Goal: Obtain resource: Obtain resource

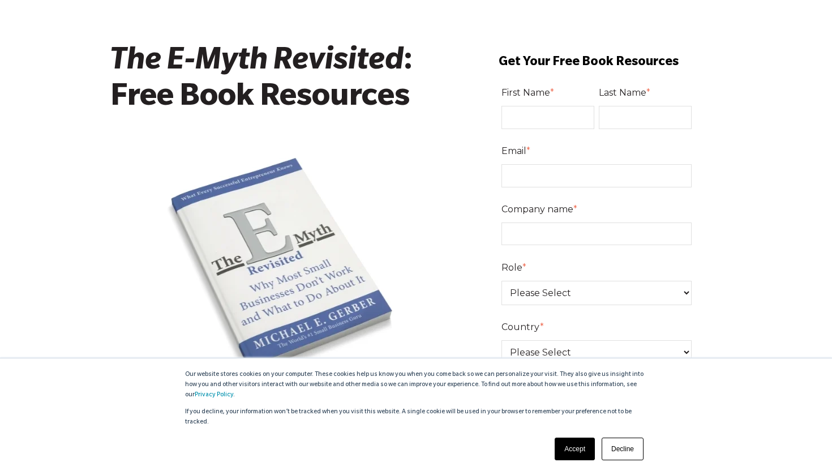
scroll to position [48, 0]
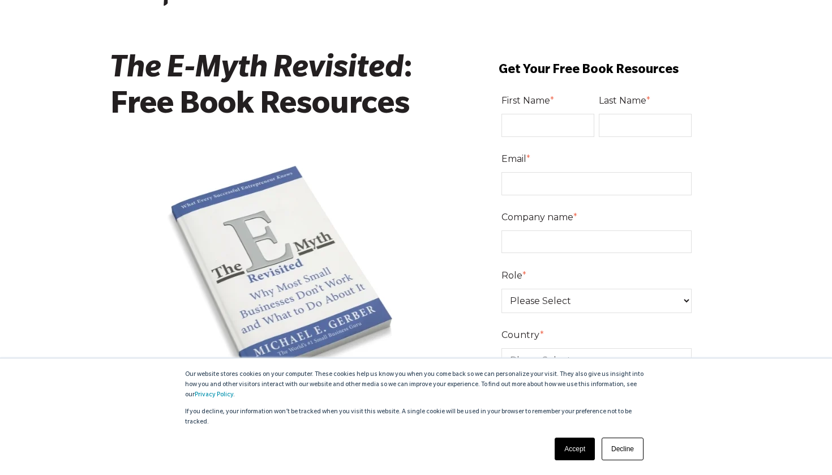
click at [580, 121] on input "First Name *" at bounding box center [548, 125] width 93 height 23
click at [580, 125] on input "First Name *" at bounding box center [548, 125] width 93 height 23
type input "[PERSON_NAME]"
type input "carl@faithtothenations.com"
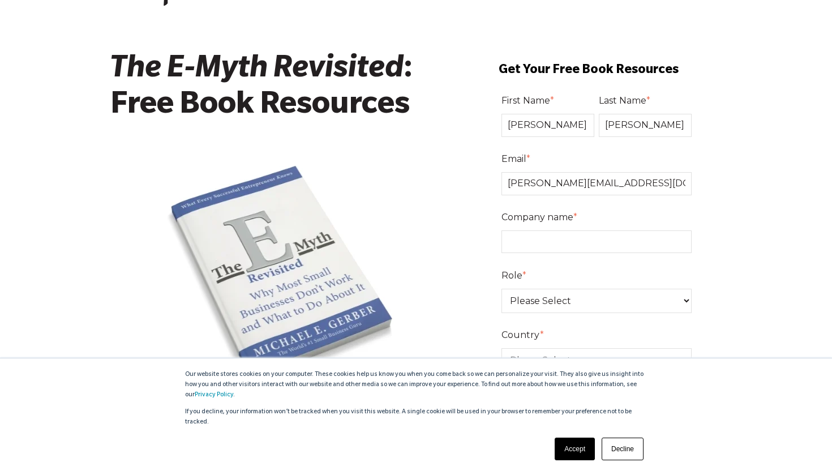
select select "United States"
type input "Storehouse Grocers"
select select "Owner"
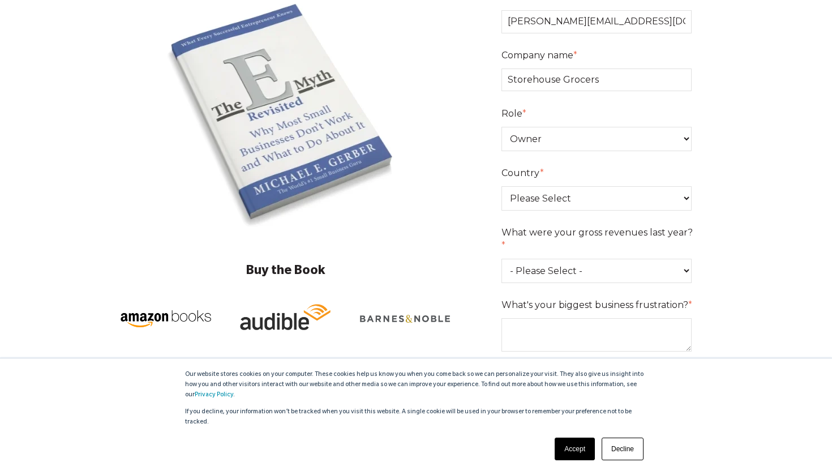
scroll to position [223, 0]
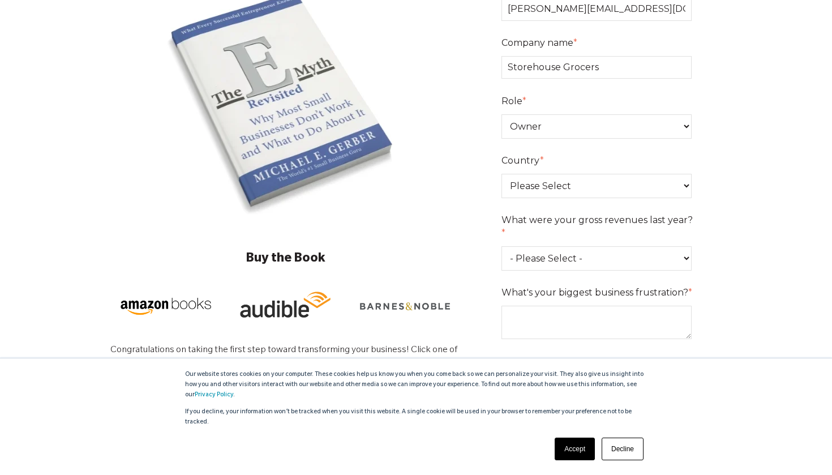
select select "0-75K"
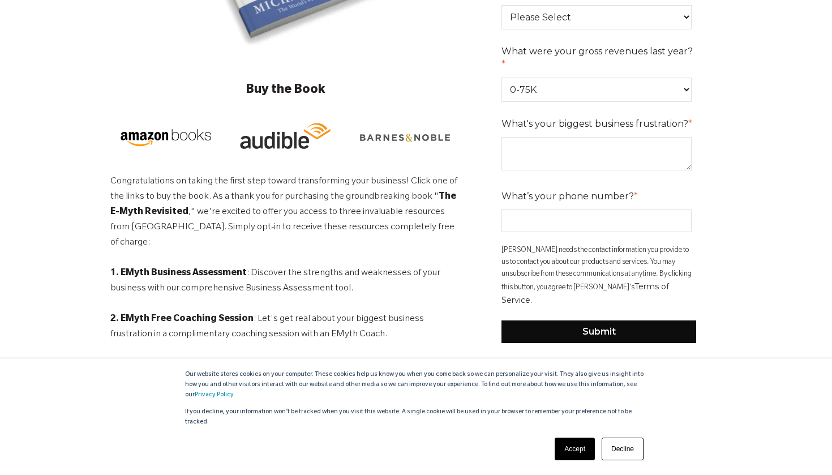
scroll to position [398, 0]
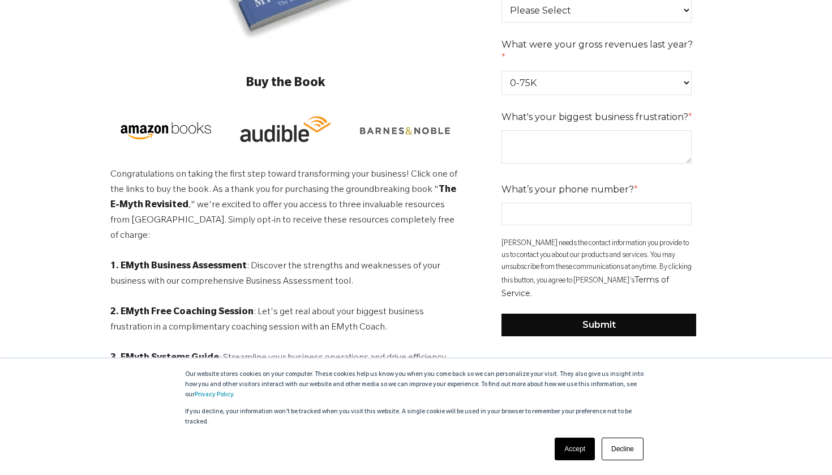
click at [679, 203] on input "What’s your phone number? *" at bounding box center [597, 214] width 190 height 23
type input "6125481073"
click at [545, 130] on textarea "What's your biggest business frustration? *" at bounding box center [597, 146] width 190 height 33
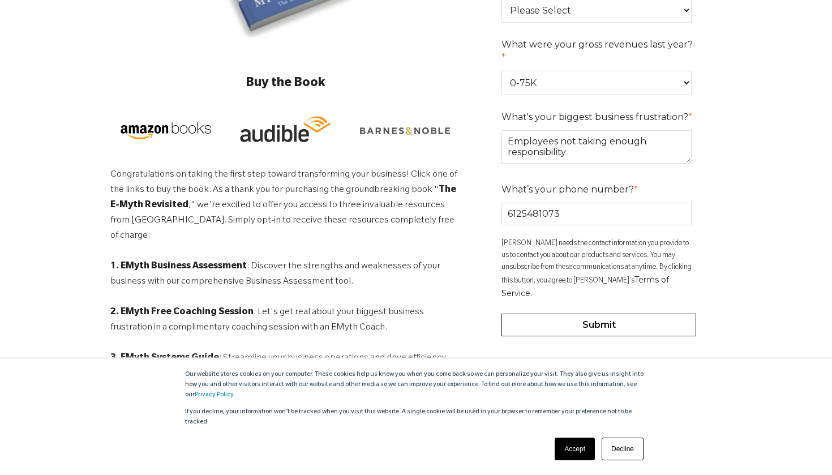
type textarea "Employees not taking enough responsibility"
click at [563, 314] on input "Submit" at bounding box center [599, 325] width 195 height 23
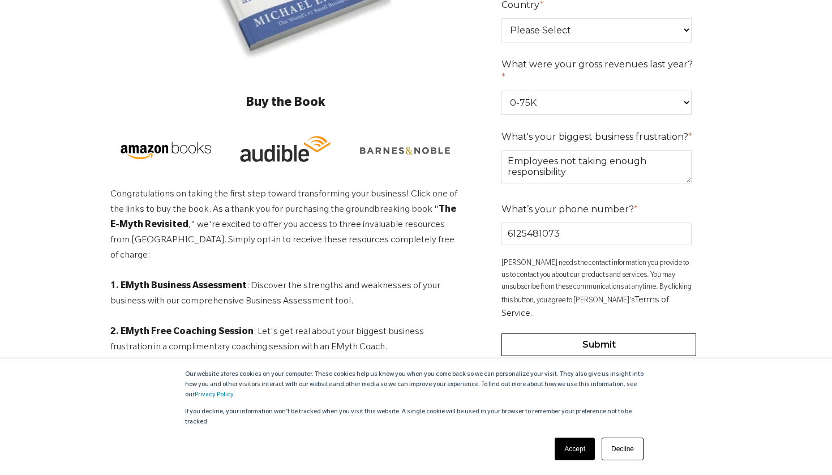
scroll to position [391, 0]
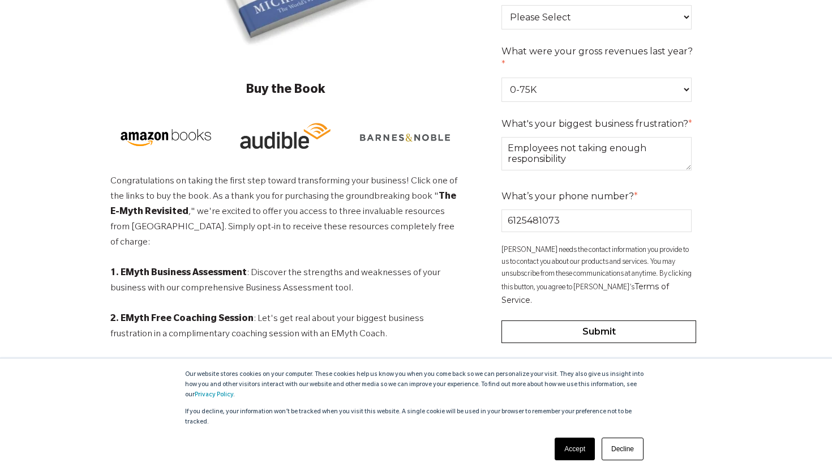
click at [596, 320] on input "Submit" at bounding box center [599, 331] width 195 height 23
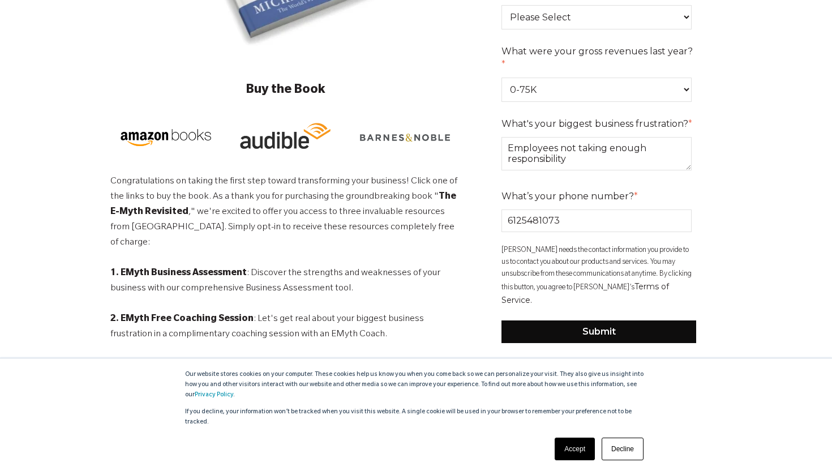
click at [577, 210] on input "6125481073" at bounding box center [597, 221] width 190 height 23
type input "6125481073"
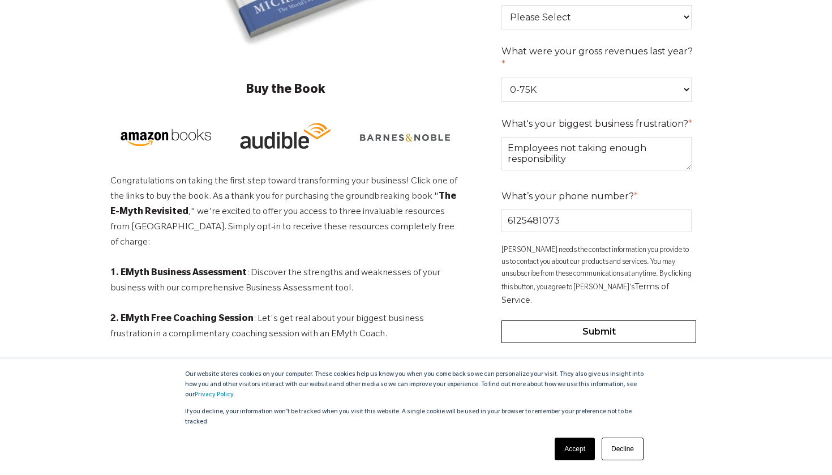
click at [559, 320] on input "Submit" at bounding box center [599, 331] width 195 height 23
click at [562, 320] on input "Submit" at bounding box center [599, 331] width 195 height 23
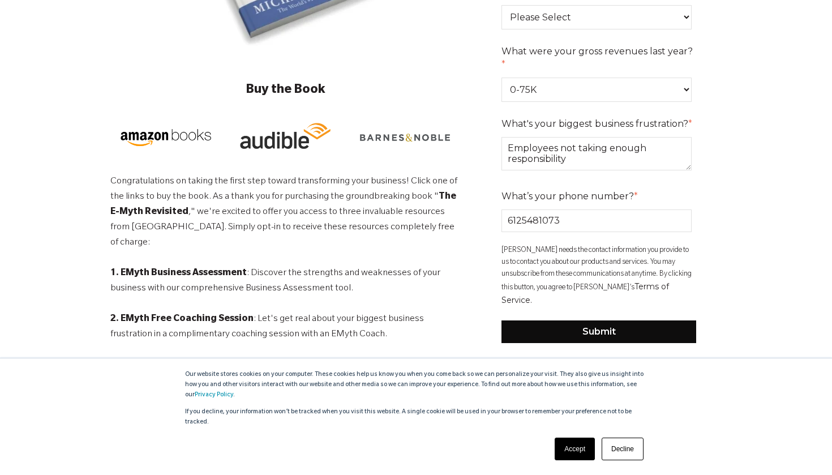
click at [576, 443] on link "Accept" at bounding box center [575, 449] width 40 height 23
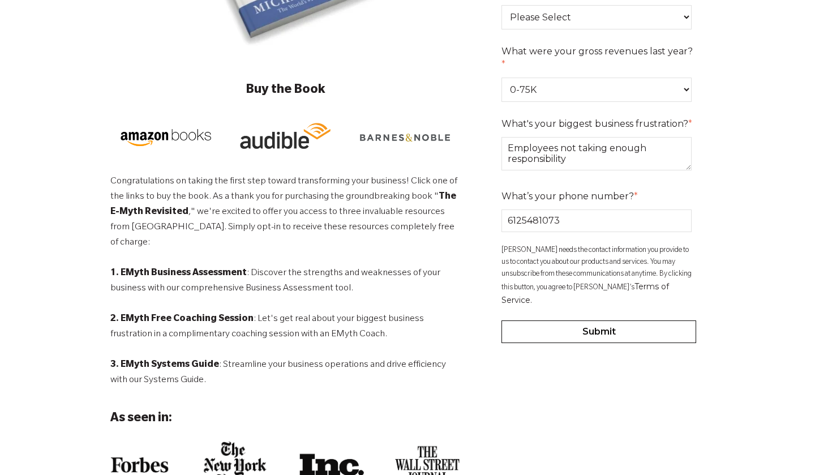
click at [588, 320] on input "Submit" at bounding box center [599, 331] width 195 height 23
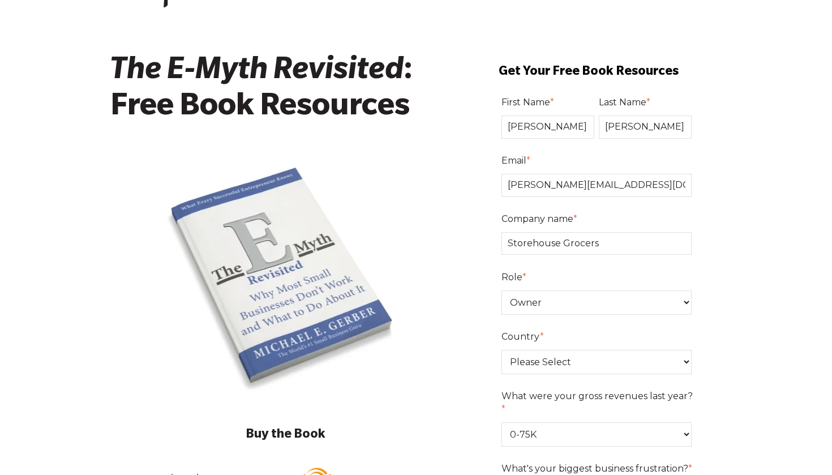
scroll to position [49, 0]
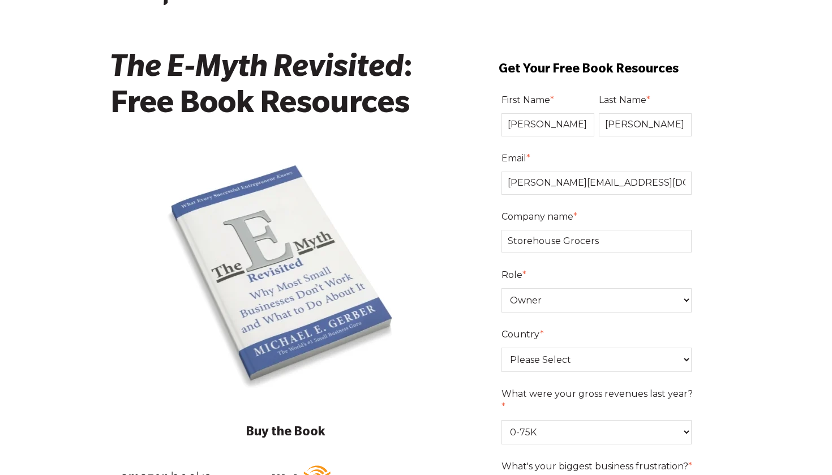
click at [549, 125] on input "Carl" at bounding box center [548, 124] width 93 height 23
type input "Carl"
type input "Johnson"
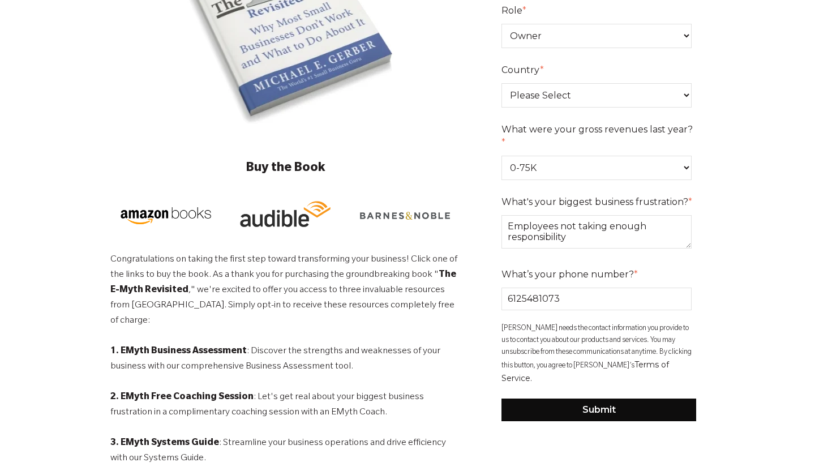
scroll to position [315, 0]
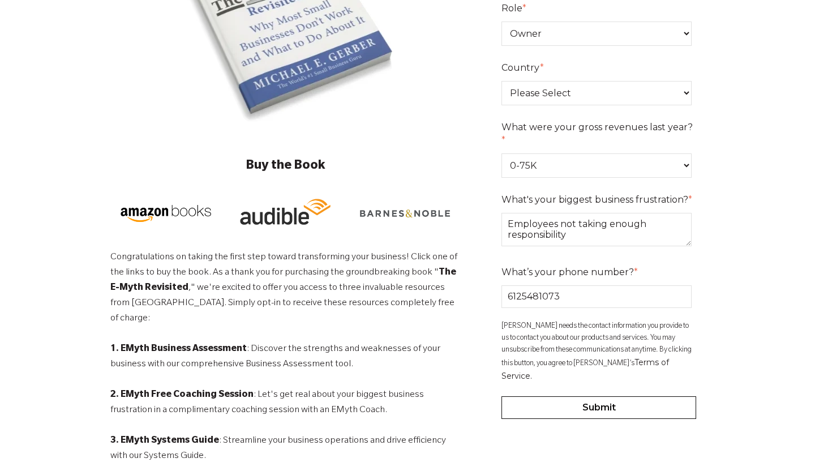
click at [603, 396] on input "Submit" at bounding box center [599, 407] width 195 height 23
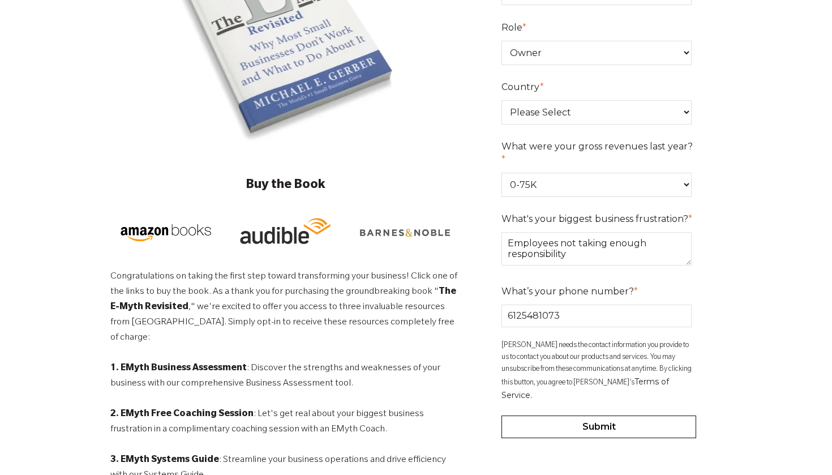
scroll to position [305, 0]
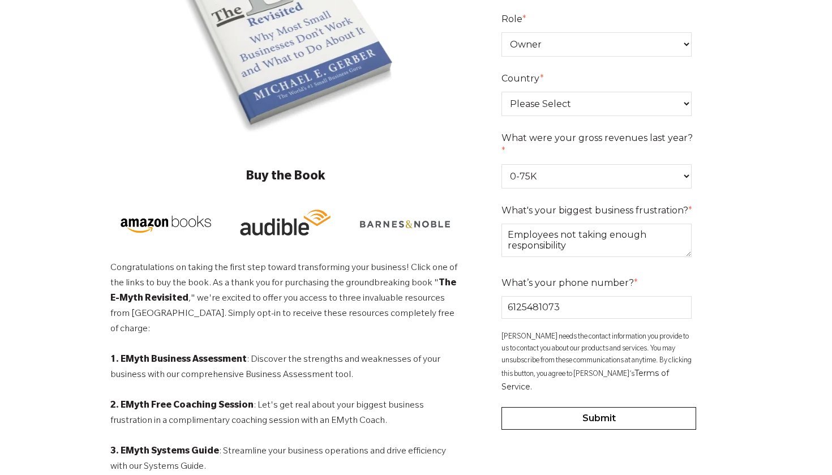
click at [556, 407] on input "Submit" at bounding box center [599, 418] width 195 height 23
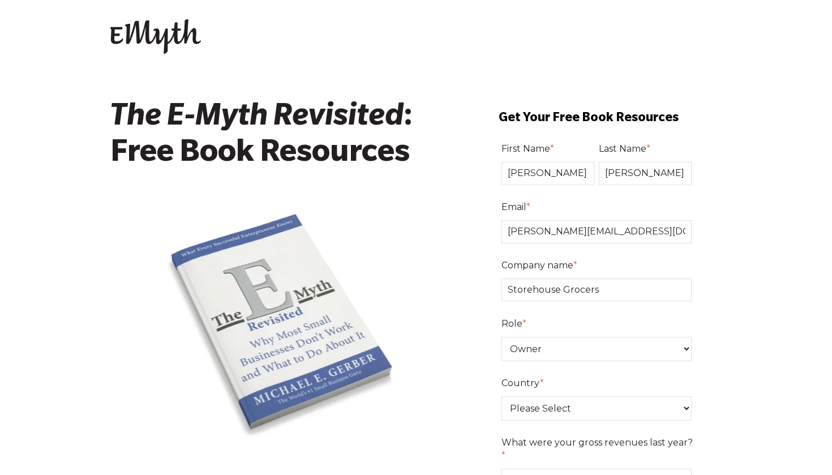
scroll to position [0, 0]
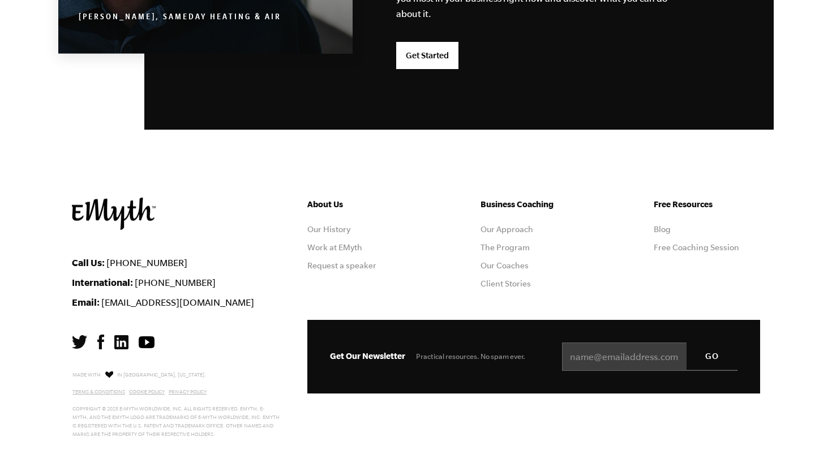
scroll to position [3015, 0]
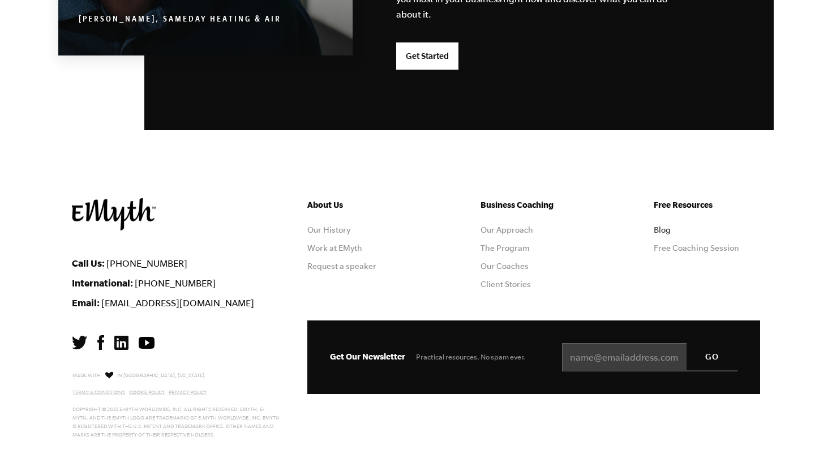
click at [663, 228] on link "Blog" at bounding box center [662, 229] width 17 height 9
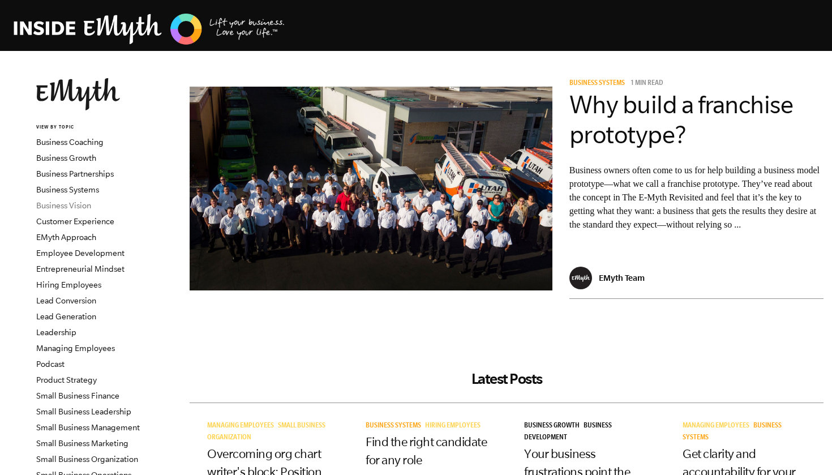
click at [74, 207] on link "Business Vision" at bounding box center [63, 205] width 55 height 9
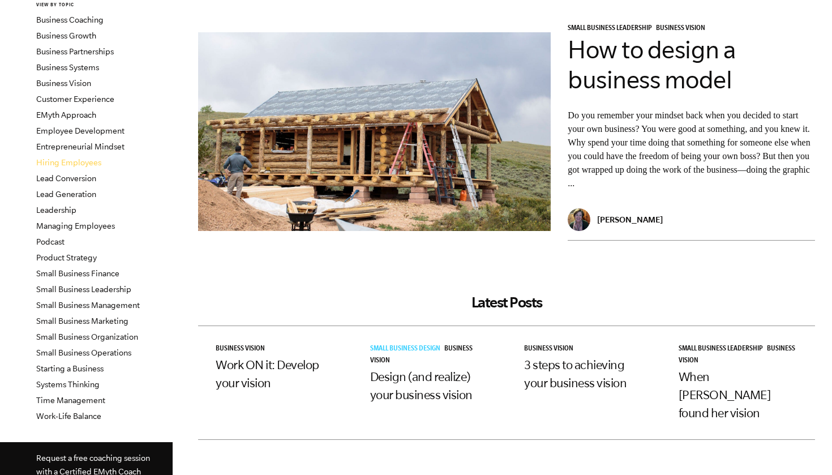
scroll to position [122, 0]
click at [57, 145] on link "Entrepreneurial Mindset" at bounding box center [80, 147] width 88 height 9
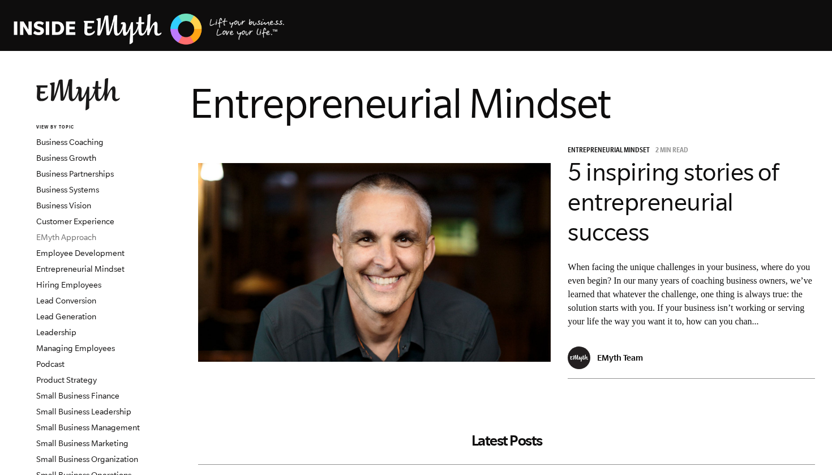
click at [67, 237] on link "EMyth Approach" at bounding box center [66, 237] width 60 height 9
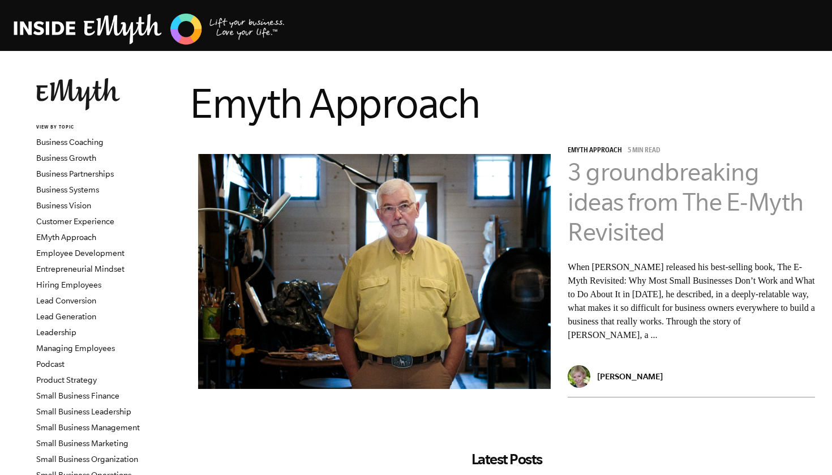
click at [619, 212] on link "3 groundbreaking ideas from The E-Myth Revisited" at bounding box center [686, 202] width 236 height 88
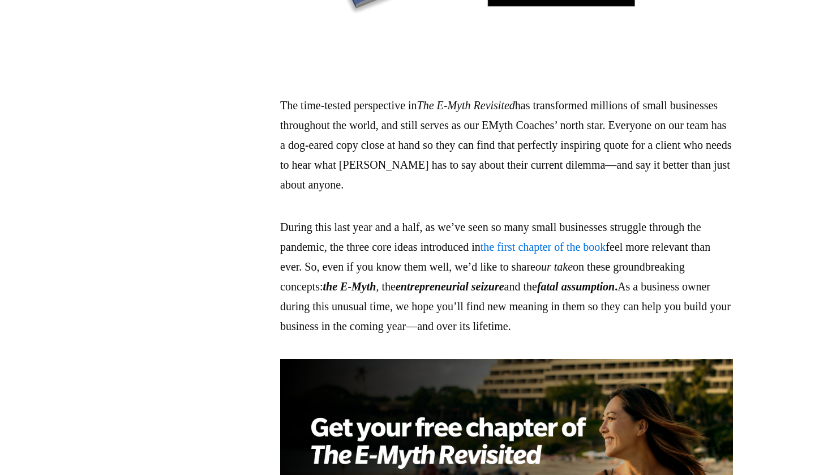
scroll to position [1033, 0]
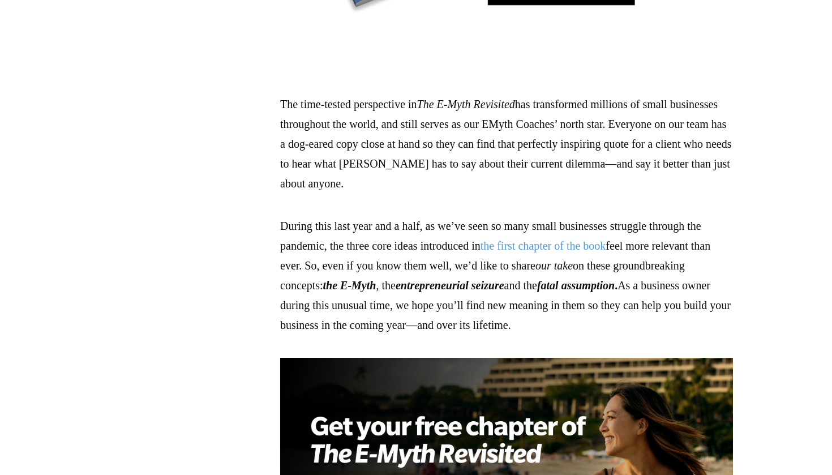
click at [559, 240] on link "the first chapter of the book" at bounding box center [544, 246] width 126 height 12
